Goal: Information Seeking & Learning: Compare options

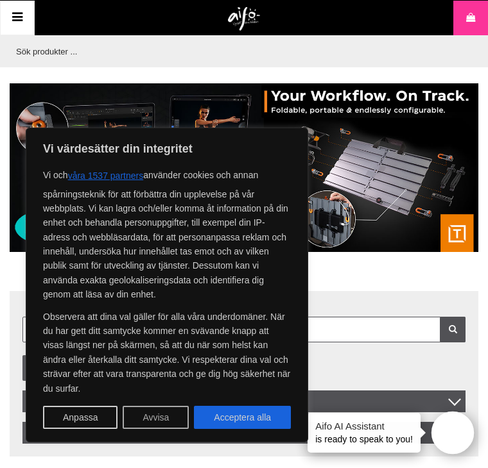
click at [144, 416] on button "Avvisa" at bounding box center [156, 417] width 66 height 23
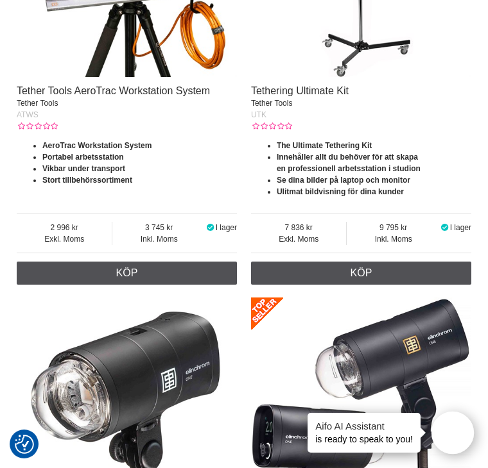
scroll to position [1155, 0]
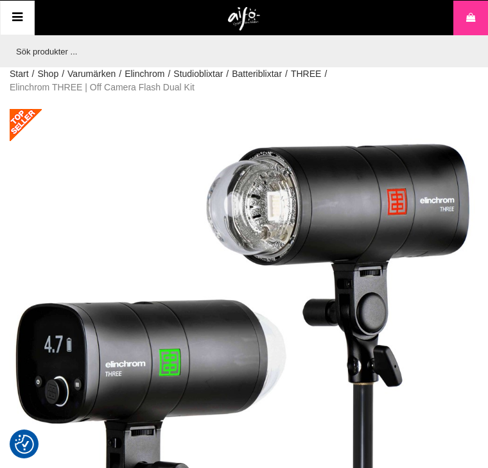
scroll to position [112, 0]
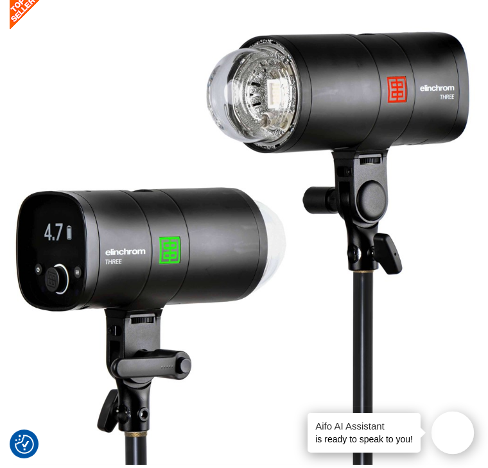
drag, startPoint x: 255, startPoint y: 117, endPoint x: 302, endPoint y: 114, distance: 46.3
copy div "EL-20942"
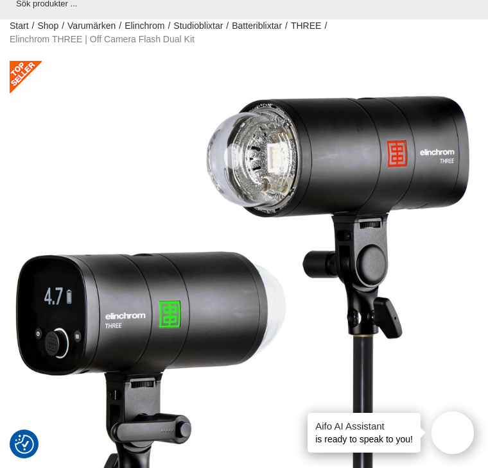
scroll to position [15, 0]
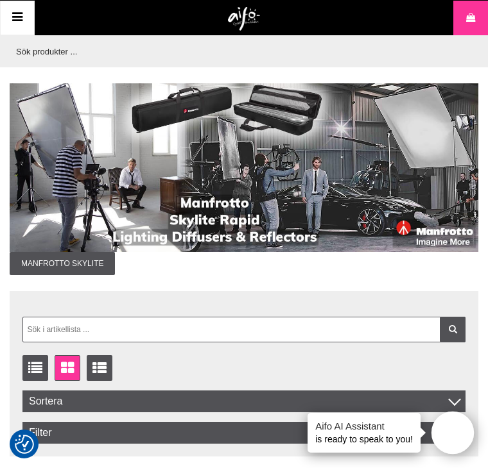
click at [18, 23] on icon at bounding box center [17, 17] width 15 height 19
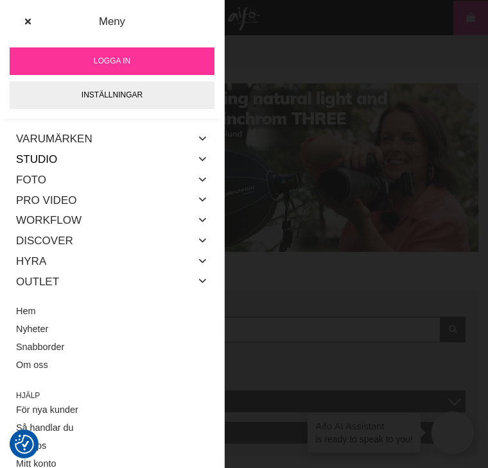
click at [48, 158] on link "Studio" at bounding box center [36, 159] width 41 height 21
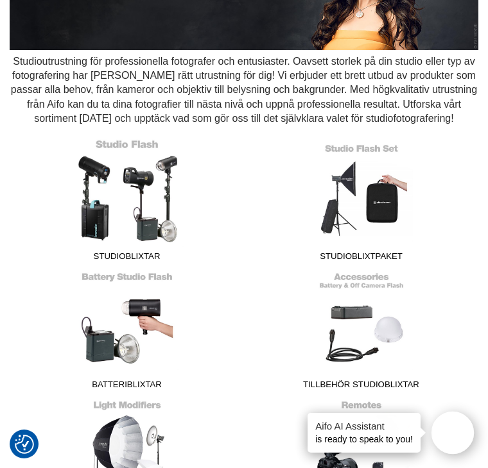
scroll to position [241, 0]
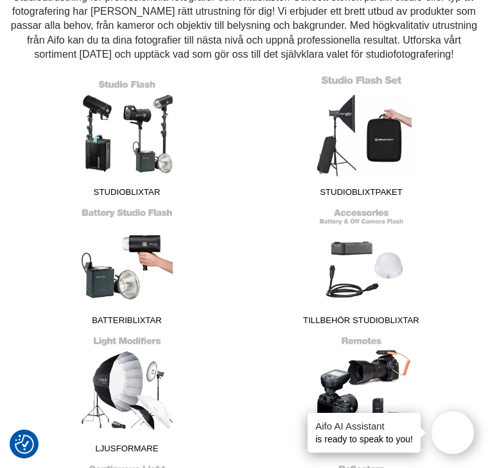
click at [252, 203] on link "Studioblixtpaket" at bounding box center [361, 139] width 218 height 128
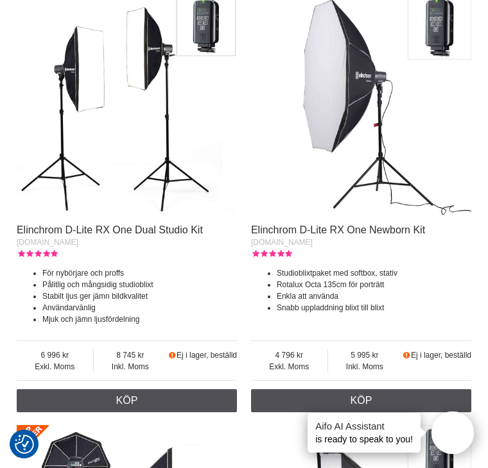
scroll to position [706, 0]
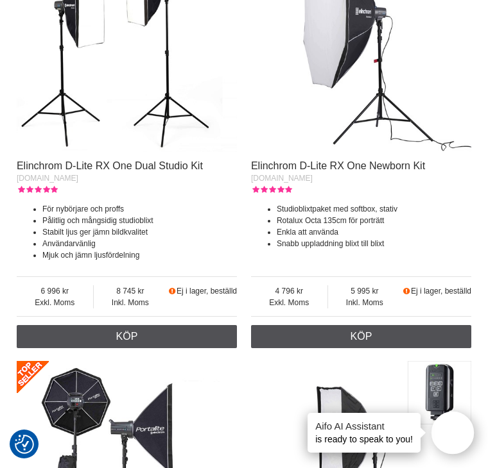
drag, startPoint x: 331, startPoint y: 135, endPoint x: 389, endPoint y: 136, distance: 57.7
copy span "[DOMAIN_NAME]"
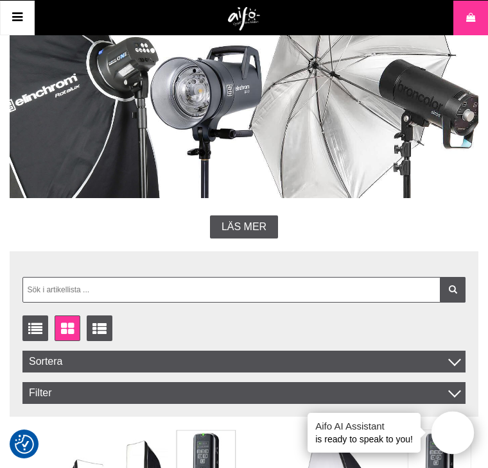
scroll to position [0, 0]
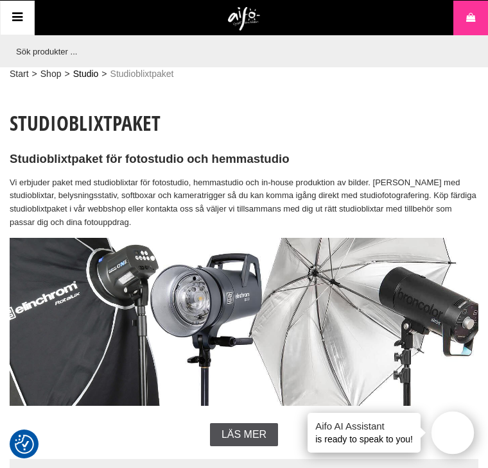
click at [82, 74] on link "Studio" at bounding box center [86, 73] width 26 height 13
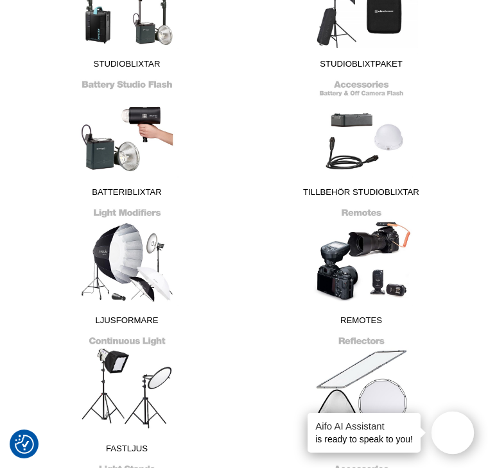
scroll to position [464, 0]
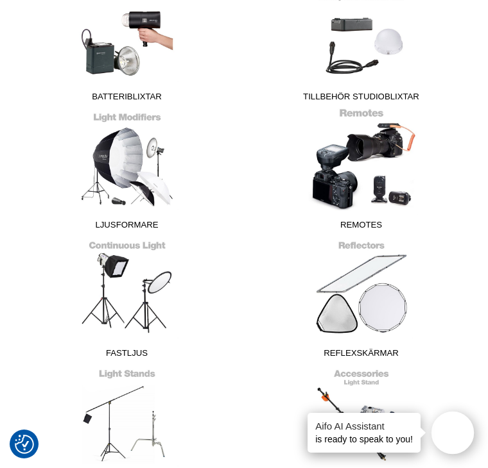
click at [379, 169] on link "Remotes" at bounding box center [361, 172] width 218 height 128
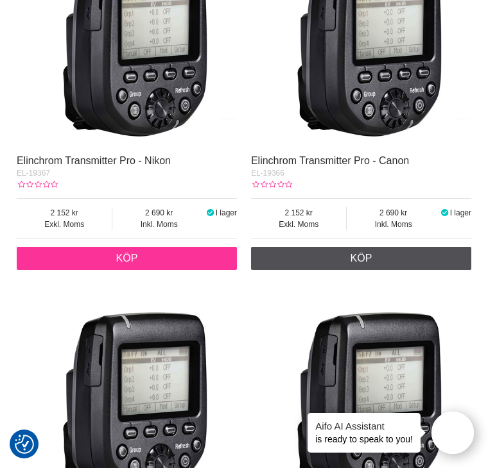
scroll to position [706, 0]
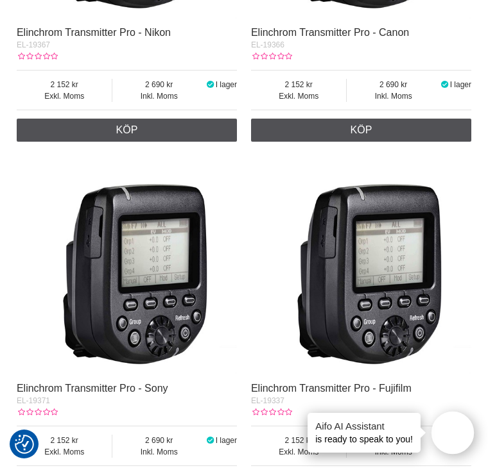
drag, startPoint x: 368, startPoint y: 282, endPoint x: 335, endPoint y: 278, distance: 32.9
copy span "EL-19368"
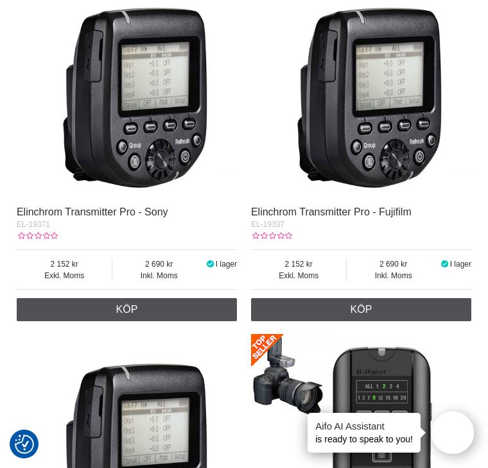
scroll to position [738, 0]
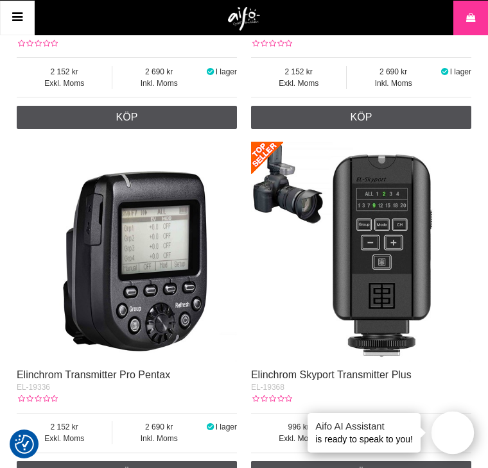
scroll to position [1091, 0]
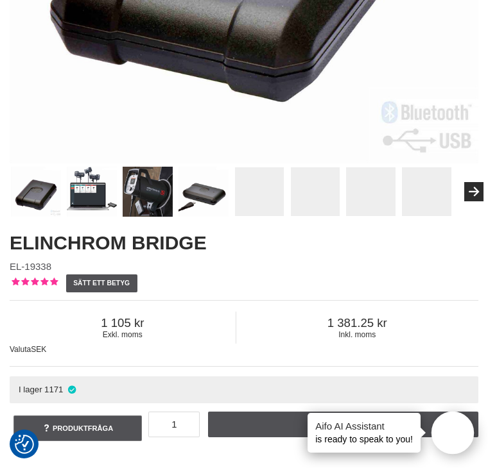
scroll to position [336, 0]
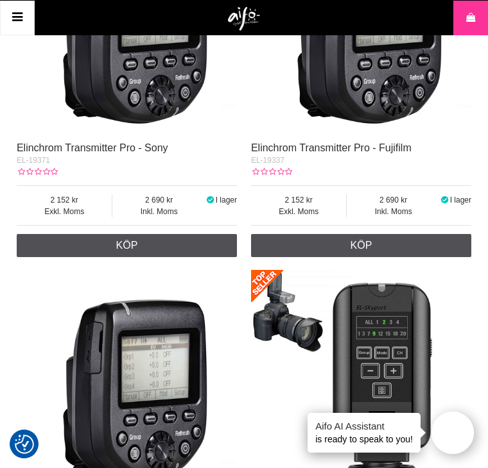
scroll to position [529, 0]
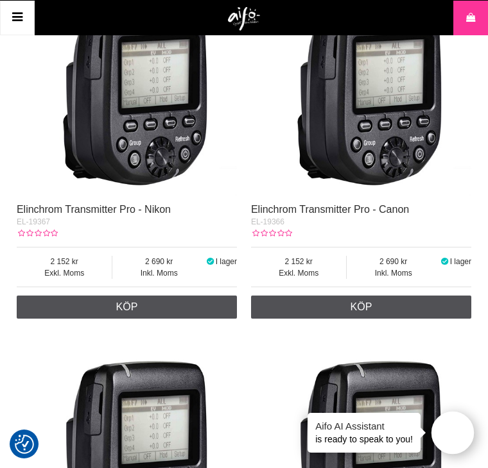
click at [20, 21] on icon at bounding box center [17, 17] width 15 height 19
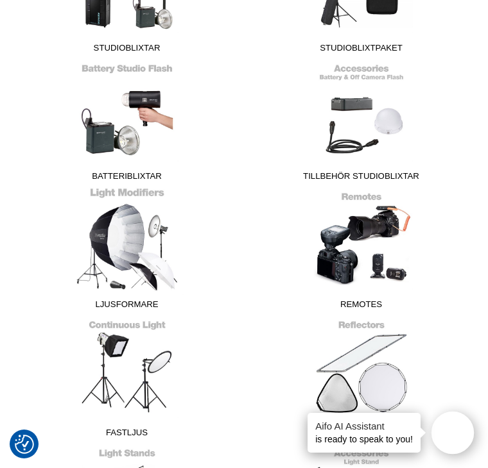
scroll to position [369, 0]
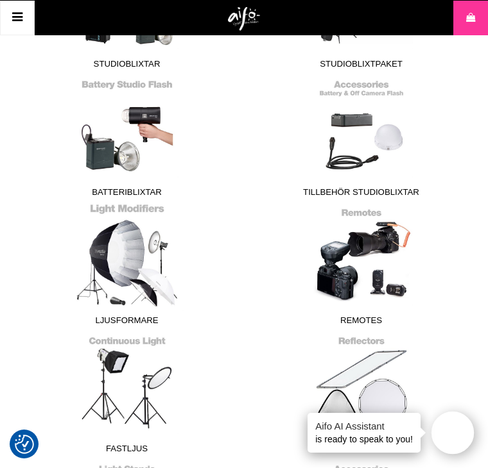
click at [236, 203] on link "Ljusformare" at bounding box center [127, 267] width 218 height 128
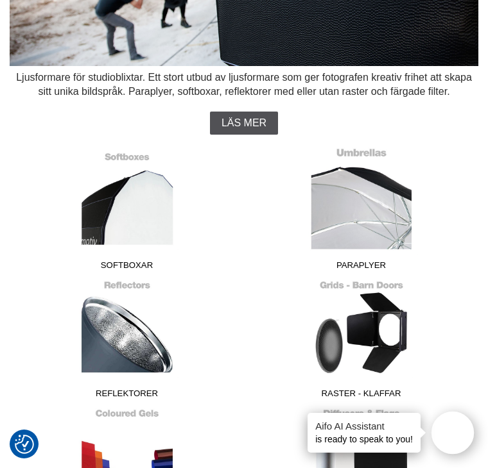
scroll to position [176, 0]
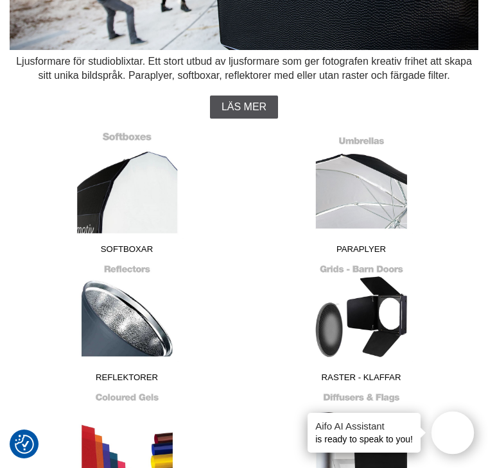
click at [96, 164] on link "Softboxar" at bounding box center [127, 196] width 218 height 128
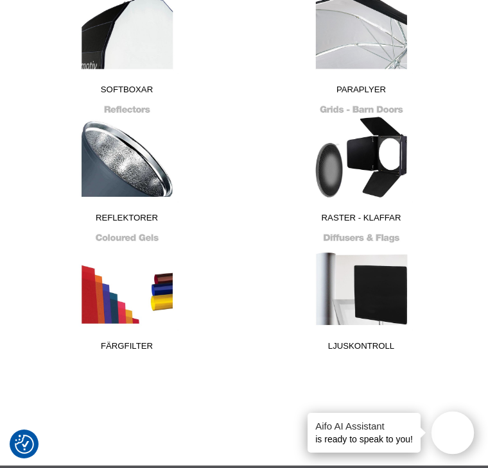
scroll to position [353, 0]
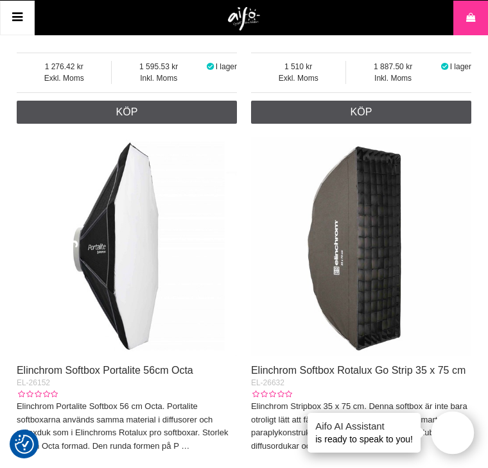
scroll to position [866, 0]
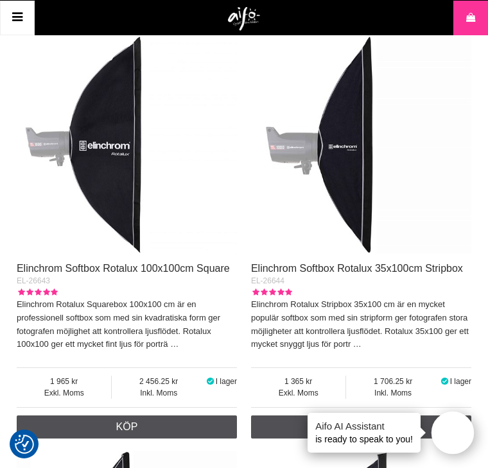
scroll to position [2244, 0]
